Goal: Complete application form

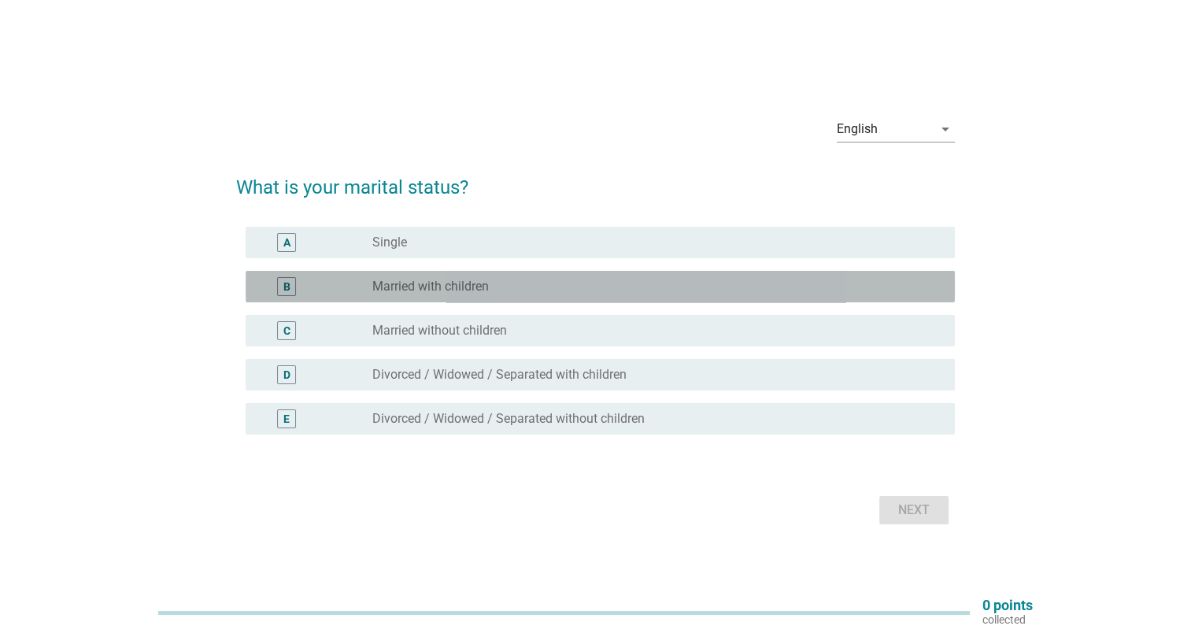
click at [283, 292] on div "B" at bounding box center [286, 287] width 7 height 17
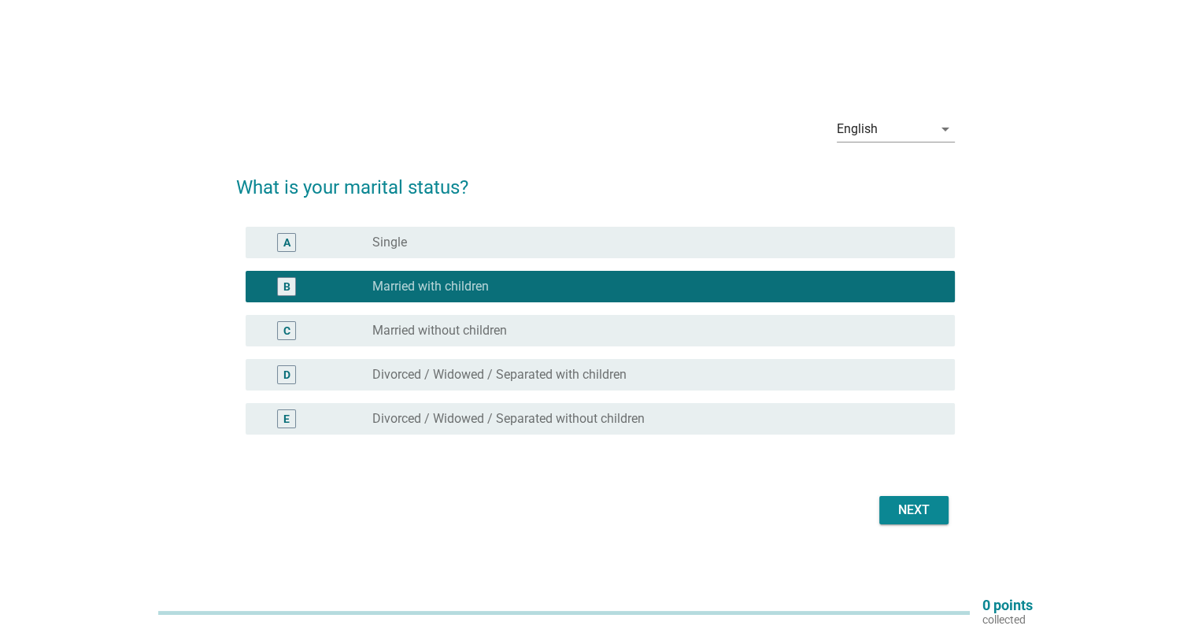
click at [919, 509] on div "Next" at bounding box center [914, 510] width 44 height 19
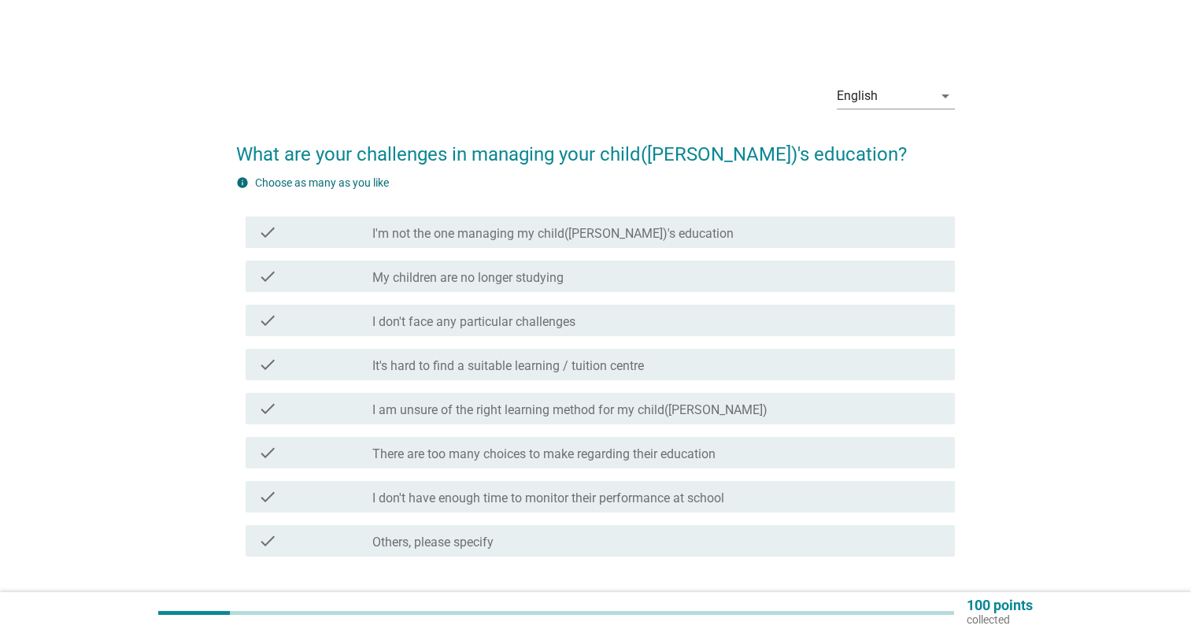
click at [450, 280] on label "My children are no longer studying" at bounding box center [467, 278] width 191 height 16
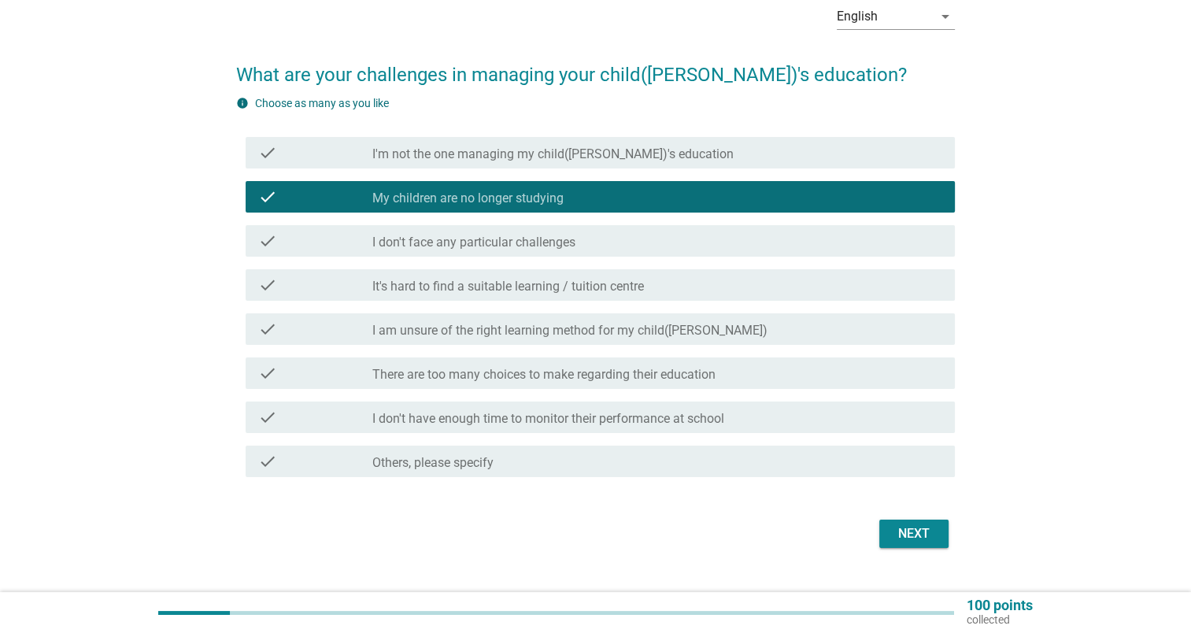
scroll to position [110, 0]
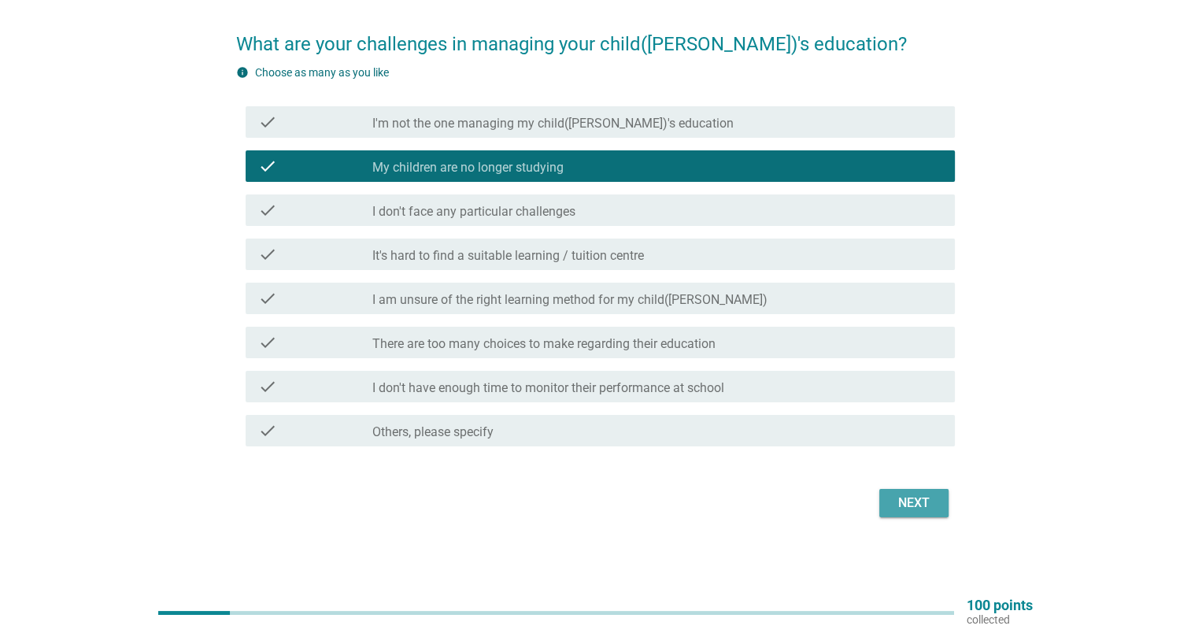
click at [931, 509] on div "Next" at bounding box center [914, 503] width 44 height 19
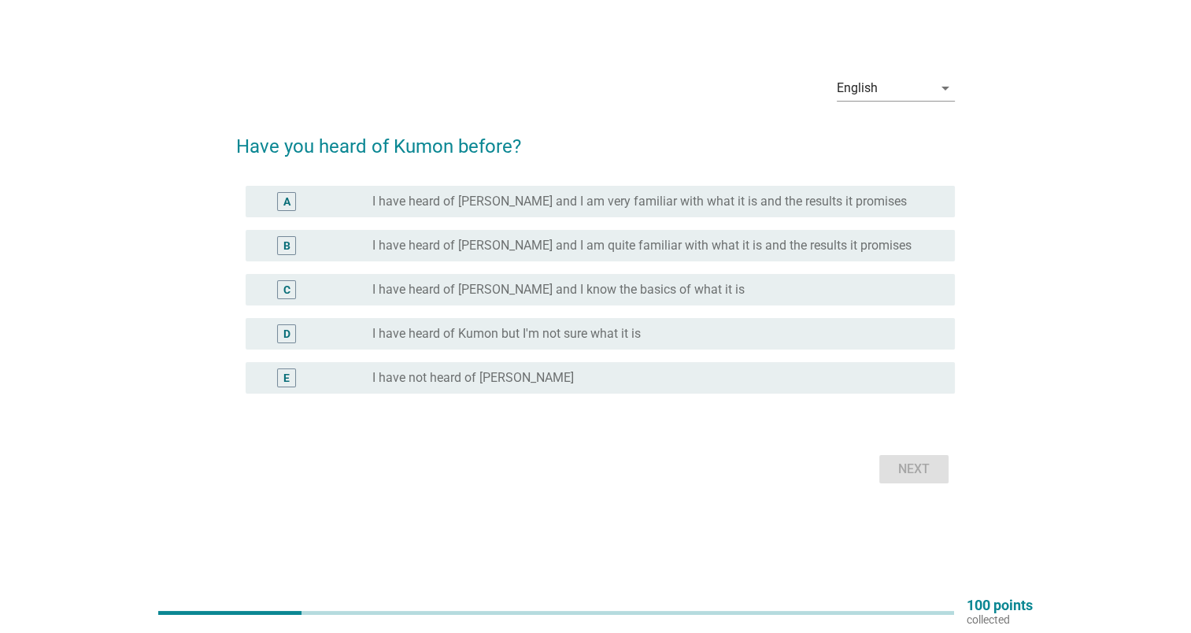
scroll to position [0, 0]
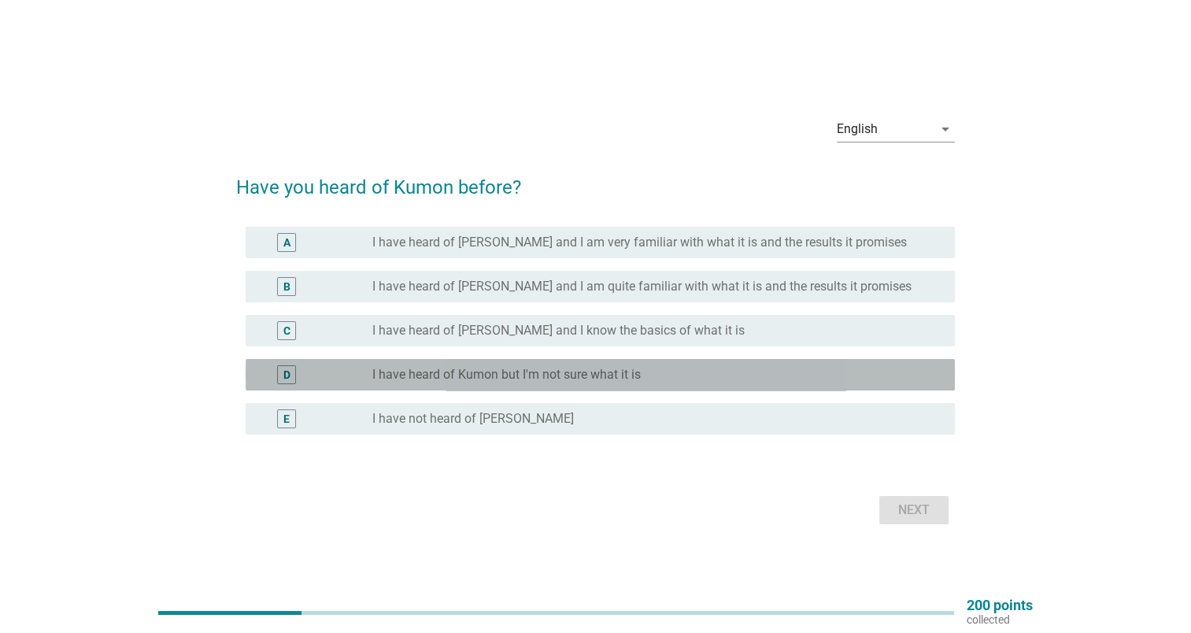
click at [290, 369] on div "D" at bounding box center [286, 375] width 7 height 17
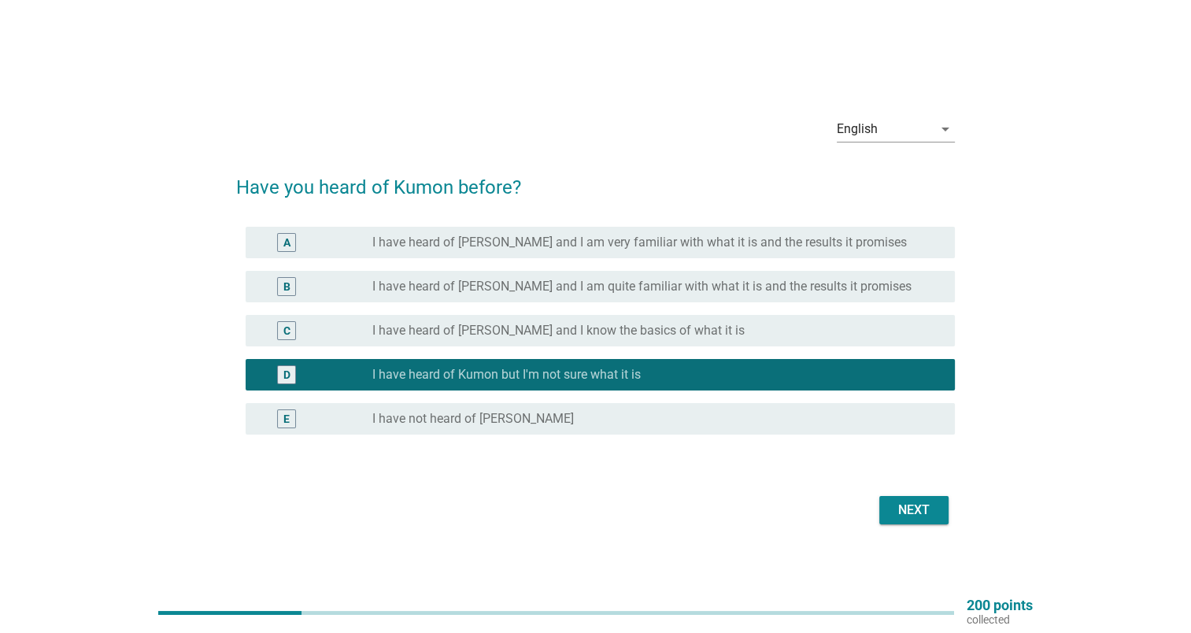
click at [927, 519] on div "Next" at bounding box center [914, 510] width 44 height 19
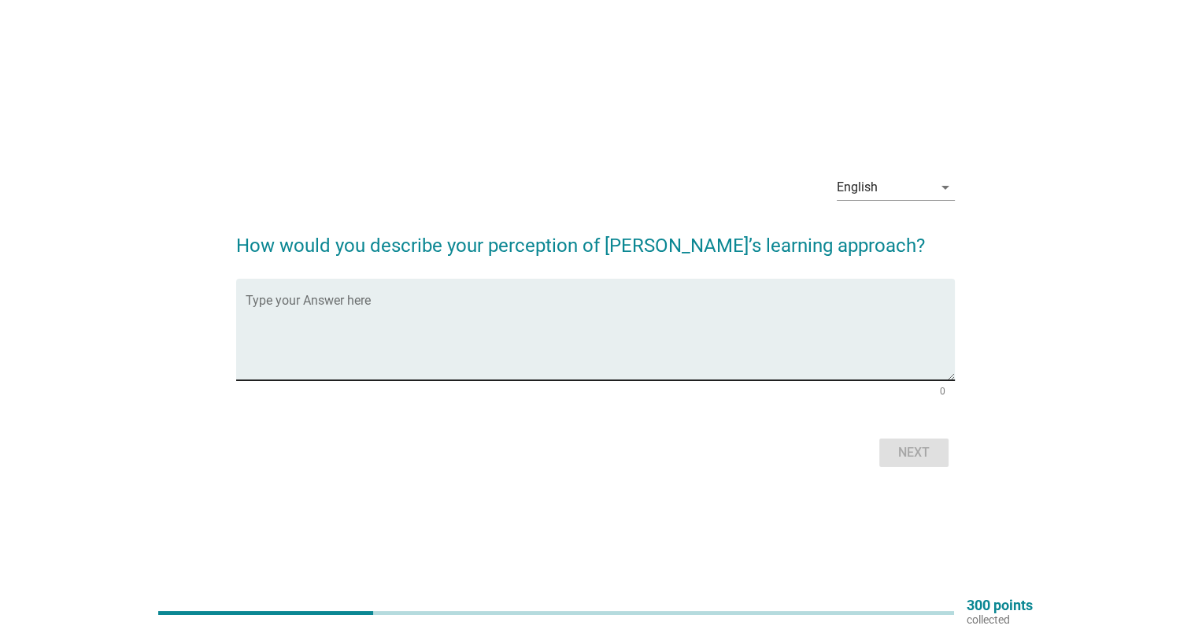
click at [565, 321] on textarea "Type your Answer here" at bounding box center [600, 339] width 709 height 83
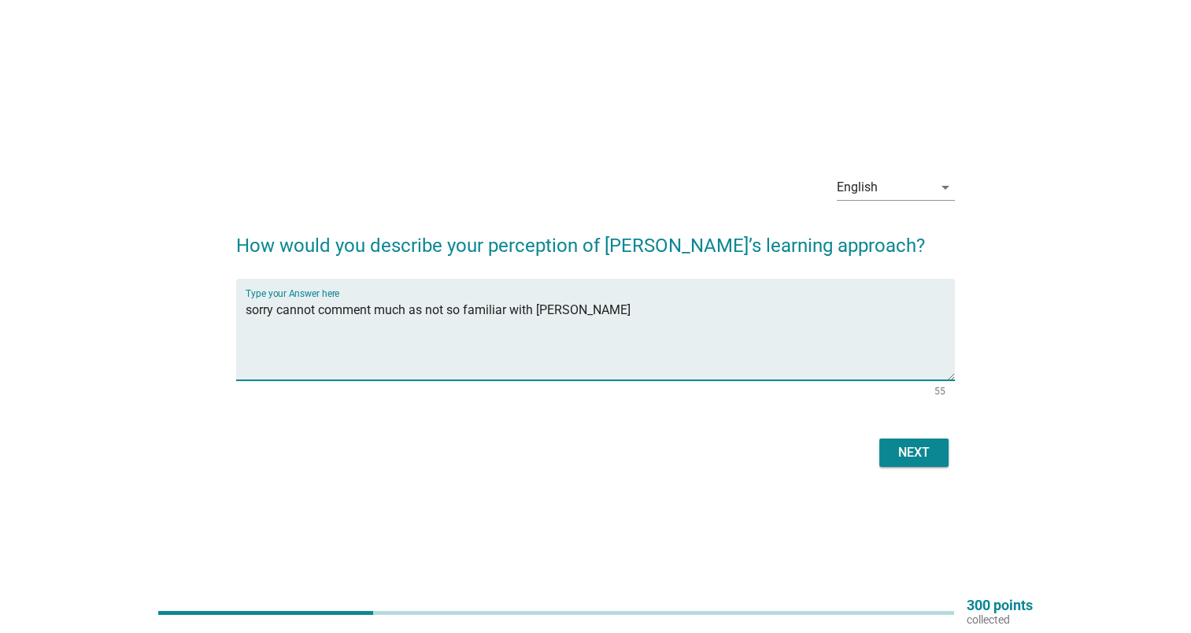
type textarea "sorry cannot comment much as not so familiar with [PERSON_NAME]"
click at [938, 460] on button "Next" at bounding box center [913, 453] width 69 height 28
